Goal: Use online tool/utility: Utilize a website feature to perform a specific function

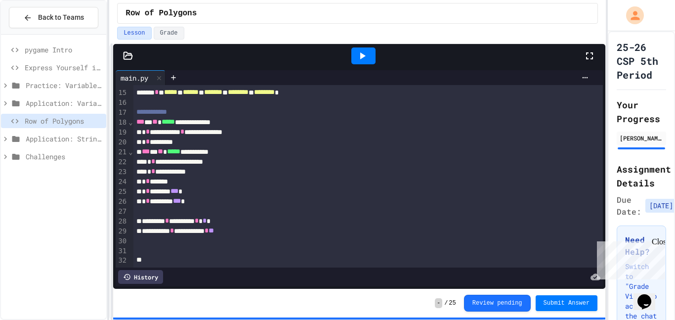
scroll to position [116, 0]
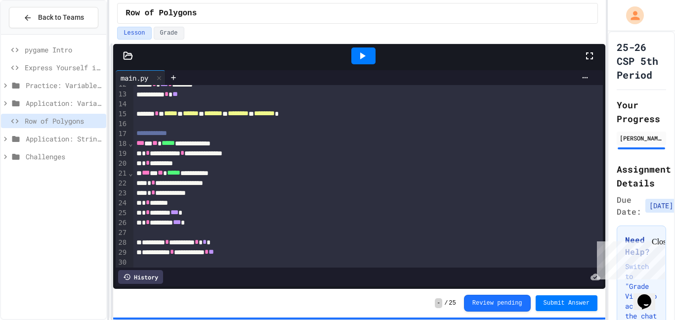
click at [366, 48] on div at bounding box center [363, 55] width 24 height 17
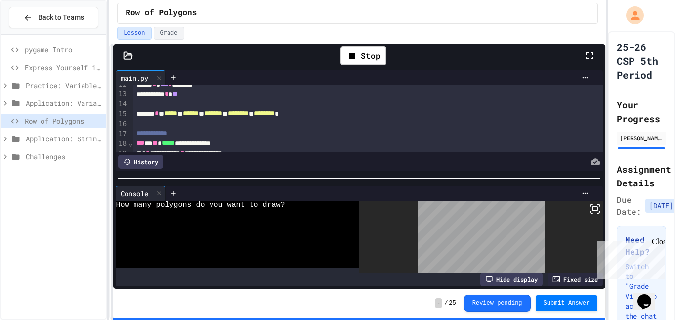
click at [345, 241] on div at bounding box center [234, 238] width 236 height 8
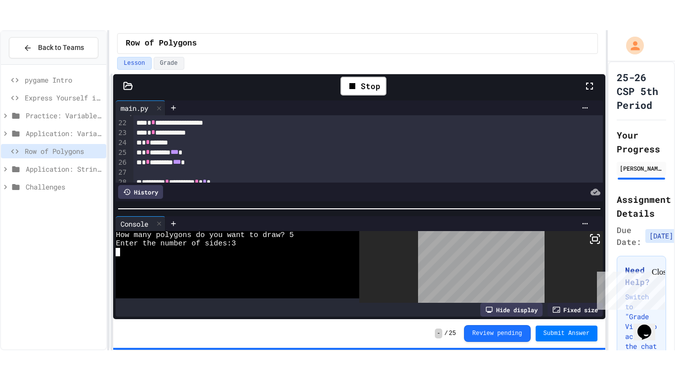
scroll to position [183, 0]
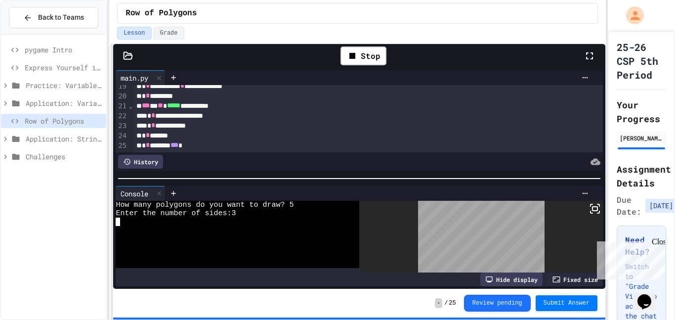
click at [592, 59] on icon at bounding box center [590, 56] width 12 height 12
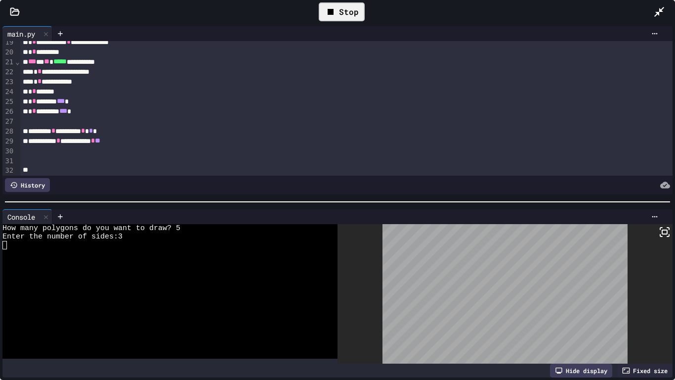
click at [346, 12] on div "Stop" at bounding box center [342, 11] width 46 height 19
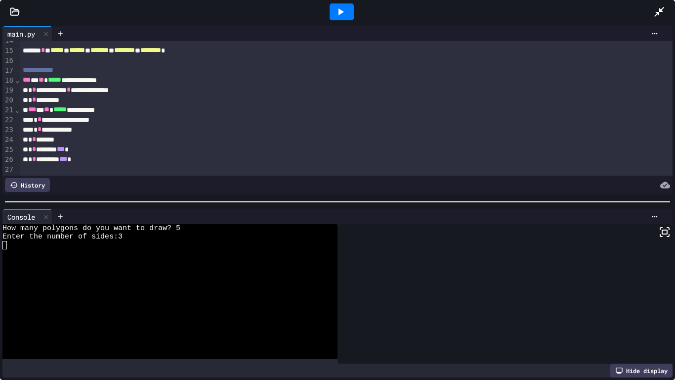
scroll to position [135, 0]
click at [104, 130] on div "**********" at bounding box center [346, 130] width 653 height 10
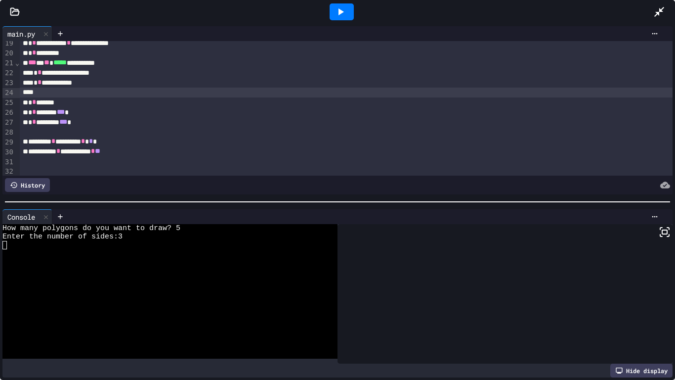
scroll to position [183, 0]
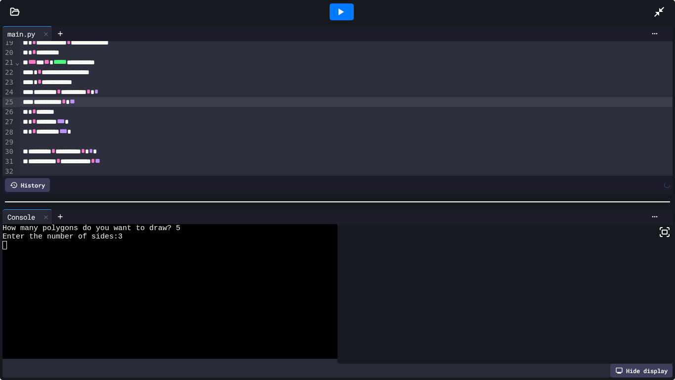
click at [146, 24] on div at bounding box center [342, 12] width 624 height 27
click at [346, 8] on div at bounding box center [342, 11] width 24 height 17
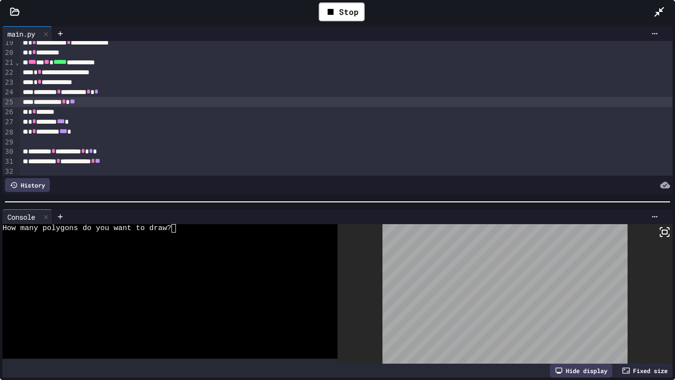
click at [203, 231] on div "How many polygons do you want to draw?" at bounding box center [164, 228] width 325 height 8
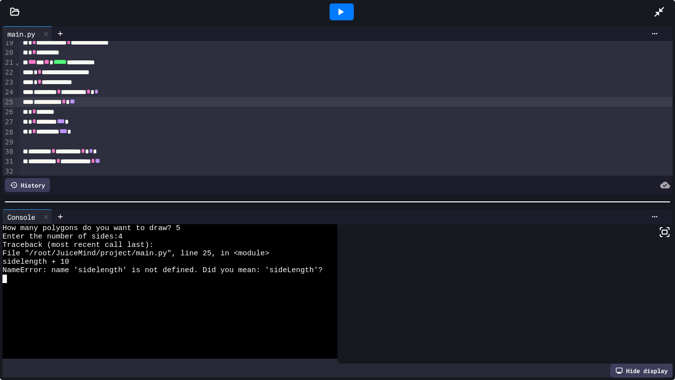
click at [80, 100] on div "**********" at bounding box center [346, 102] width 653 height 10
click at [348, 7] on div at bounding box center [342, 11] width 24 height 17
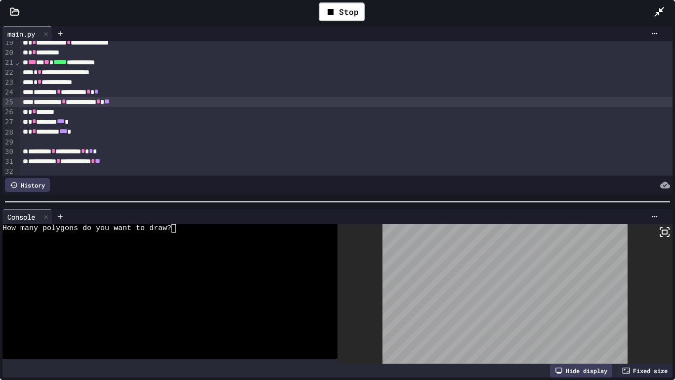
click at [212, 231] on div "How many polygons do you want to draw?" at bounding box center [164, 228] width 325 height 8
click at [665, 224] on div at bounding box center [505, 293] width 335 height 139
click at [665, 232] on icon at bounding box center [665, 232] width 12 height 12
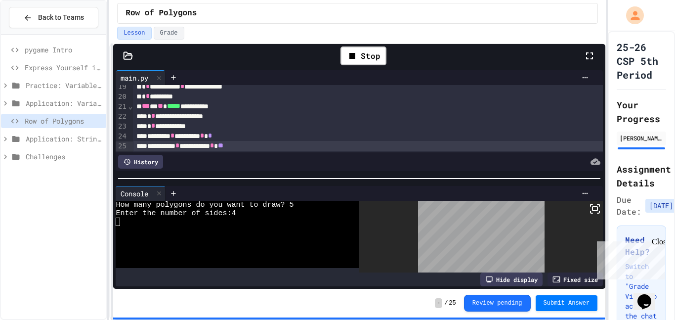
click at [592, 50] on icon at bounding box center [590, 56] width 12 height 12
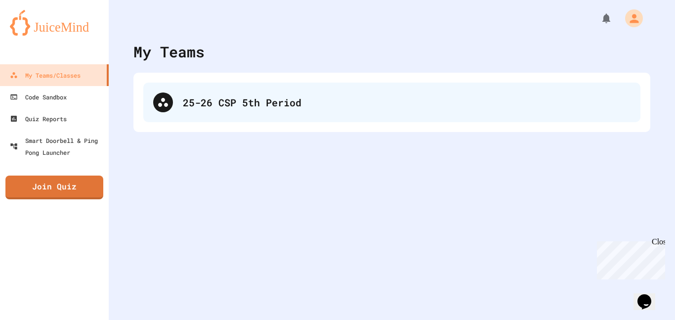
click at [234, 90] on div "25-26 CSP 5th Period" at bounding box center [391, 103] width 497 height 40
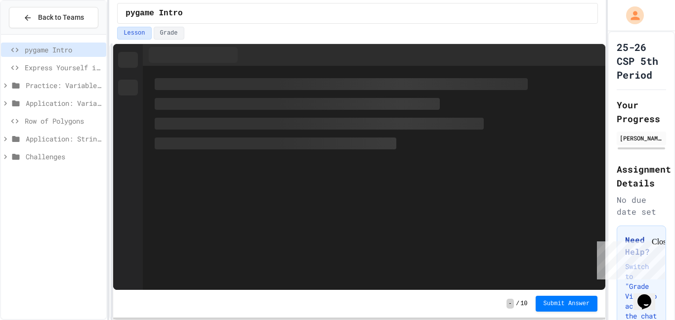
click at [83, 126] on span "Row of Polygons" at bounding box center [64, 121] width 78 height 10
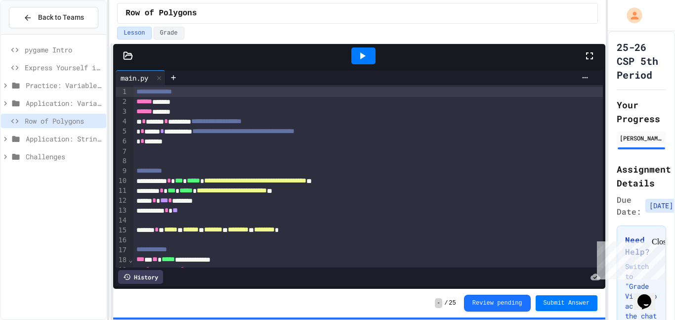
click at [592, 54] on icon at bounding box center [589, 55] width 7 height 7
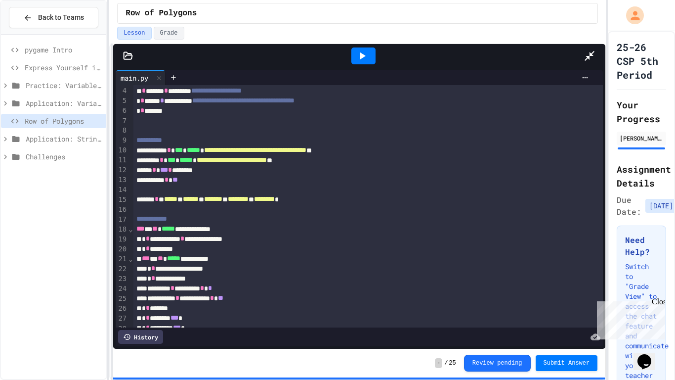
scroll to position [30, 0]
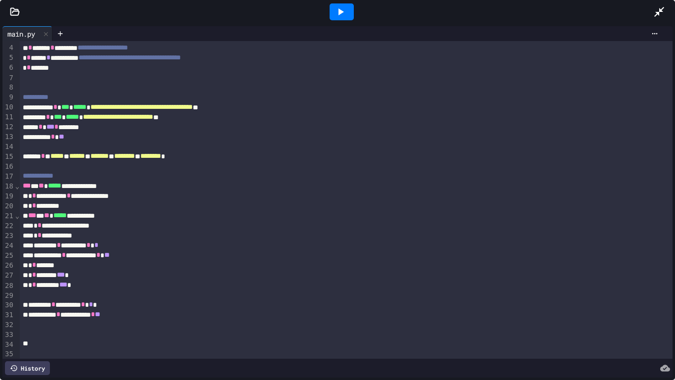
click at [349, 8] on div at bounding box center [342, 11] width 24 height 17
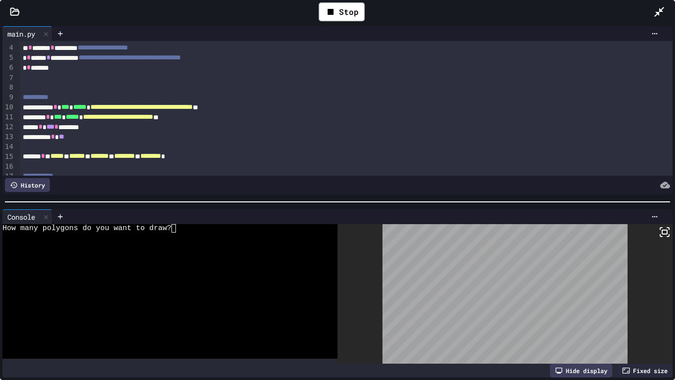
click at [186, 228] on div "How many polygons do you want to draw?" at bounding box center [164, 228] width 325 height 8
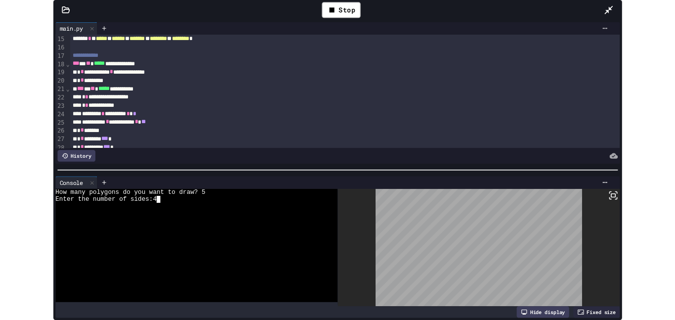
scroll to position [145, 0]
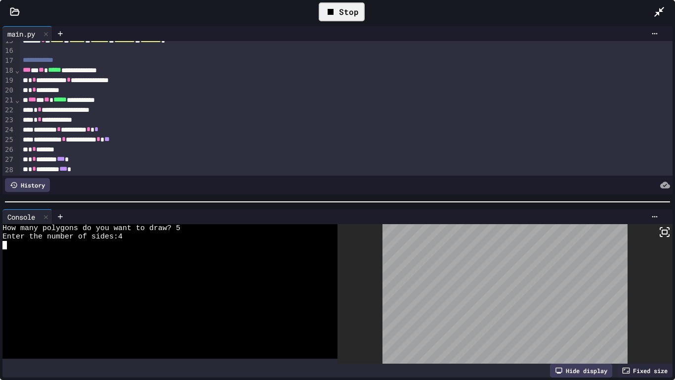
click at [345, 9] on div "Stop" at bounding box center [342, 11] width 46 height 19
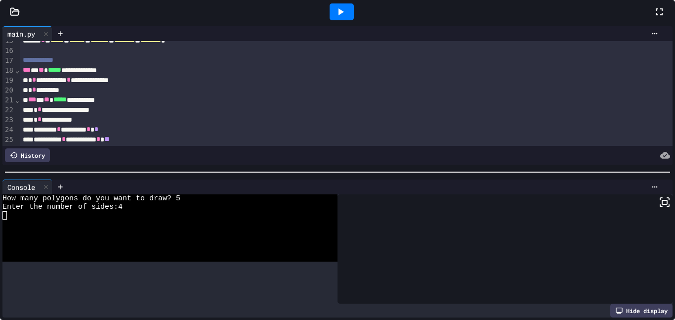
click at [304, 175] on div "**********" at bounding box center [357, 181] width 497 height 276
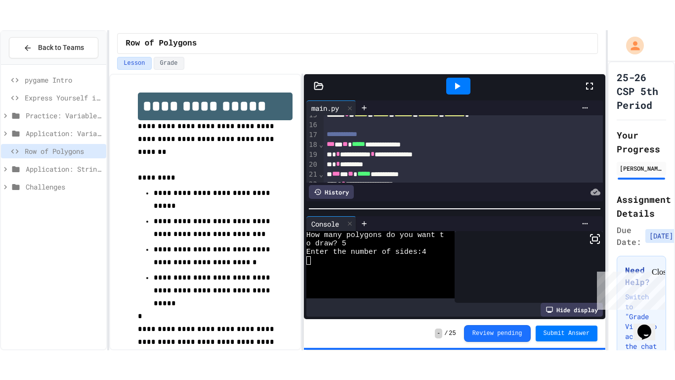
scroll to position [50, 0]
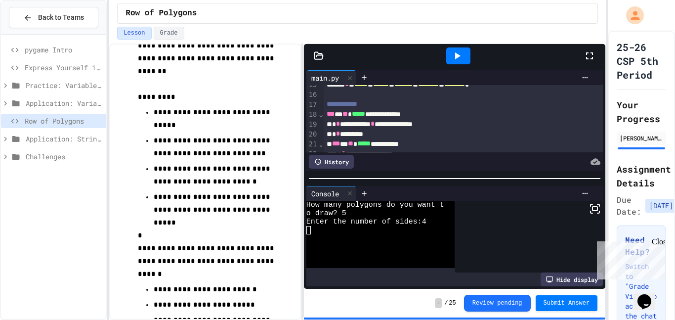
click at [588, 55] on icon at bounding box center [590, 56] width 12 height 12
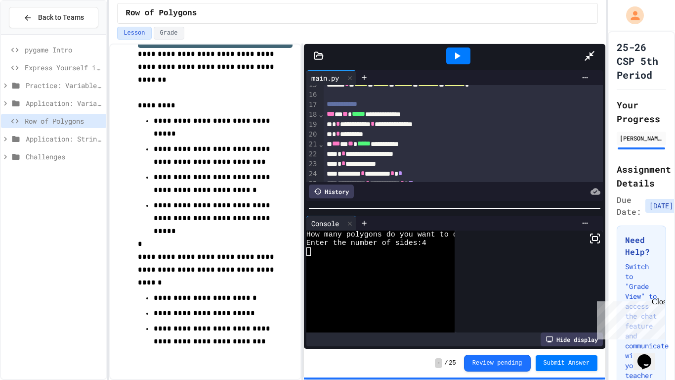
scroll to position [0, 0]
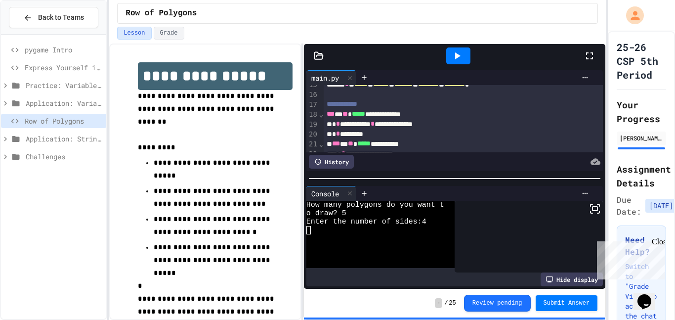
click at [590, 58] on icon at bounding box center [590, 56] width 12 height 12
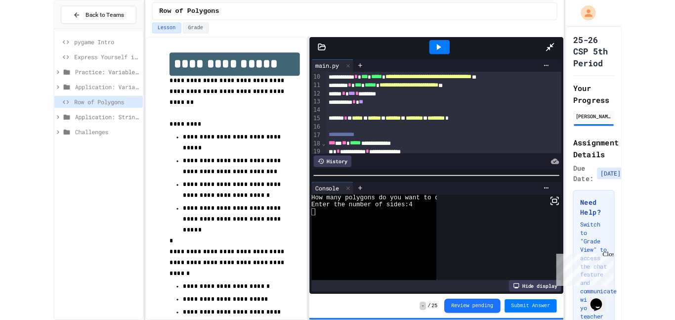
scroll to position [89, 0]
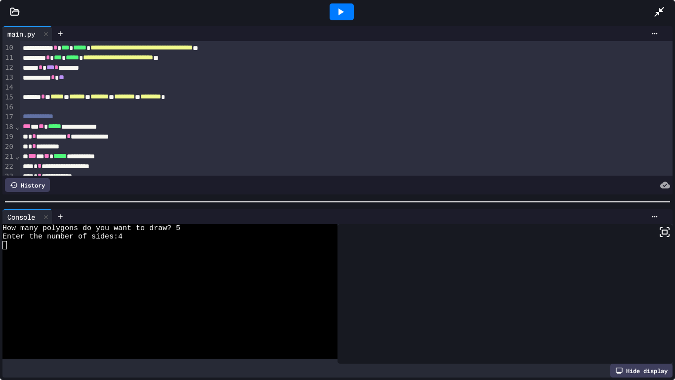
click at [141, 135] on div "**********" at bounding box center [346, 136] width 653 height 10
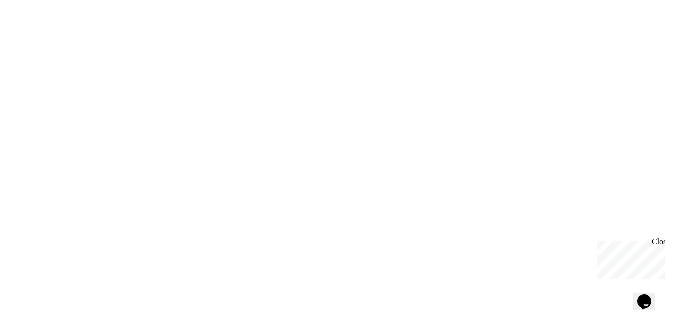
click at [141, 76] on div "We are updating our servers at 7PM EST [DATE]. [PERSON_NAME] should continue to…" at bounding box center [337, 160] width 675 height 320
